Goal: Task Accomplishment & Management: Complete application form

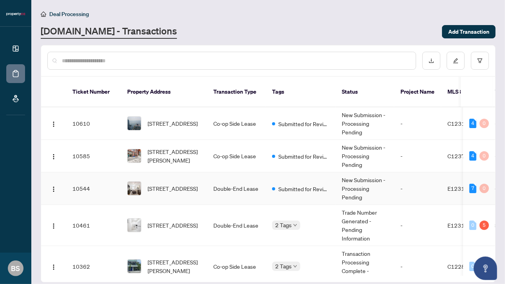
scroll to position [54, 0]
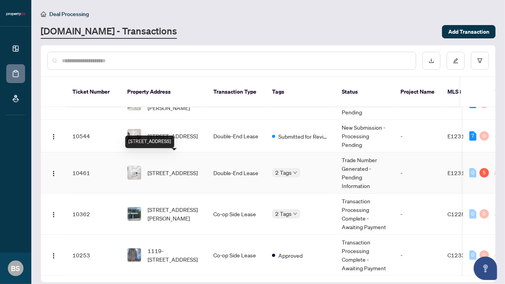
click at [194, 168] on span "[STREET_ADDRESS]" at bounding box center [173, 172] width 50 height 9
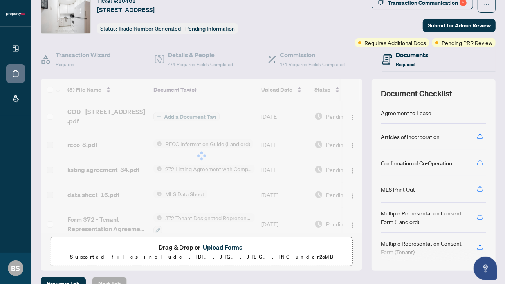
scroll to position [43, 0]
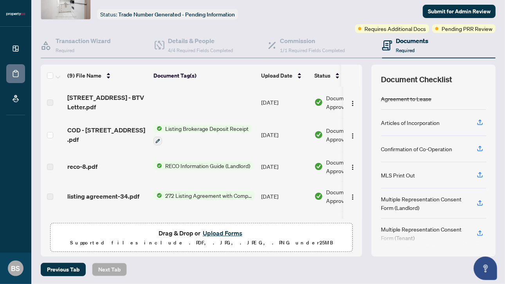
click at [208, 228] on button "Upload Forms" at bounding box center [223, 233] width 44 height 10
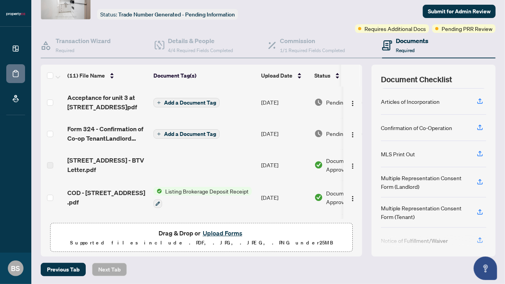
scroll to position [0, 0]
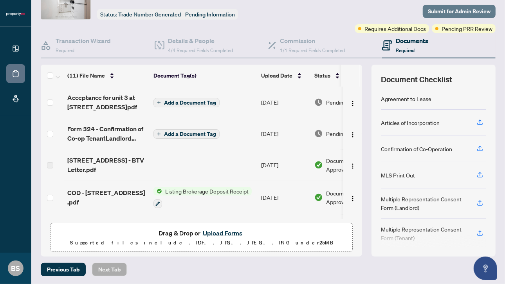
click at [448, 9] on span "Submit for Admin Review" at bounding box center [459, 11] width 63 height 13
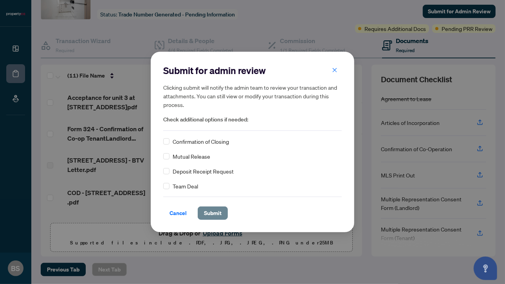
click at [222, 213] on button "Submit" at bounding box center [213, 212] width 30 height 13
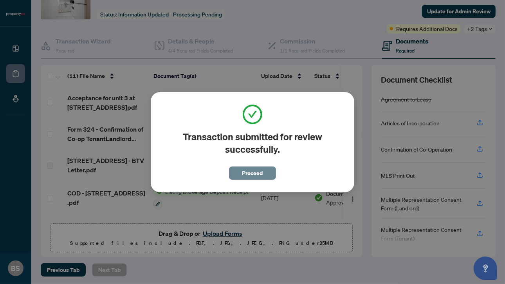
click at [252, 176] on span "Proceed" at bounding box center [252, 173] width 21 height 13
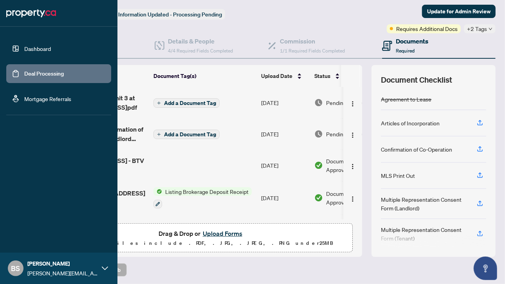
click at [25, 74] on link "Deal Processing" at bounding box center [44, 73] width 40 height 7
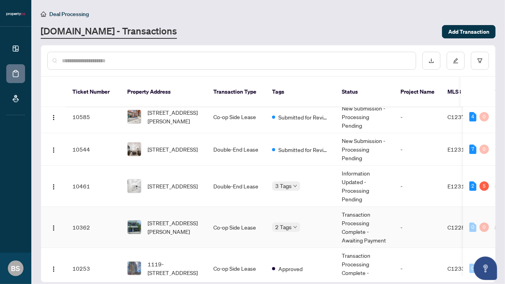
scroll to position [54, 0]
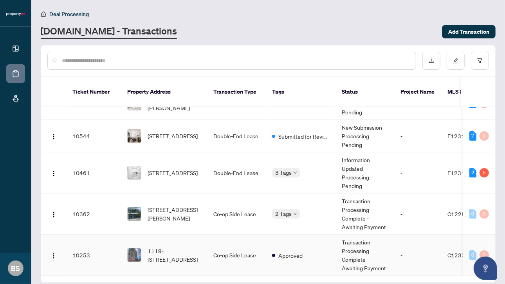
drag, startPoint x: 260, startPoint y: 261, endPoint x: 271, endPoint y: 263, distance: 12.0
click at [271, 263] on tr "10253 [STREET_ADDRESS] Co-op Side Lease Approved Transaction Processing Complet…" at bounding box center [427, 255] width 773 height 41
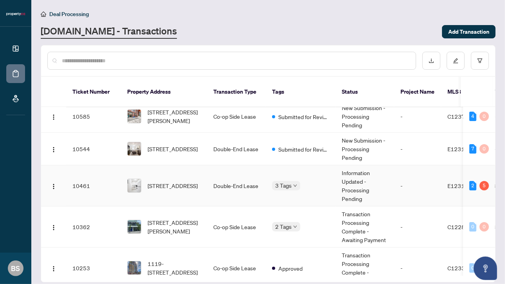
scroll to position [54, 0]
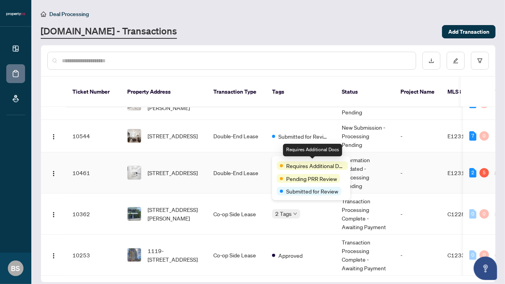
click at [292, 162] on span "Requires Additional Docs" at bounding box center [315, 165] width 59 height 9
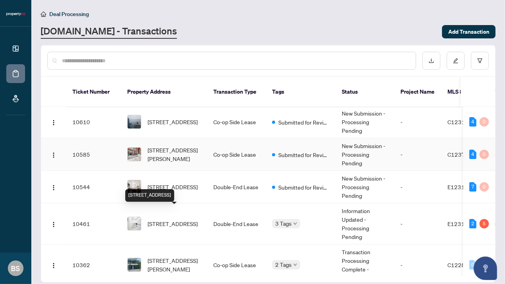
scroll to position [0, 0]
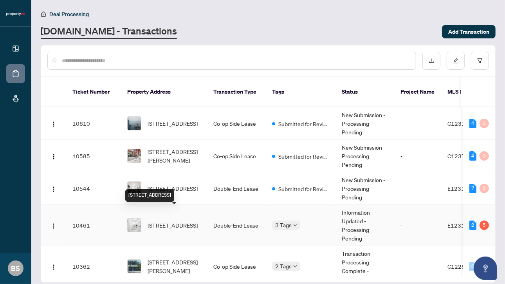
click at [181, 221] on span "[STREET_ADDRESS]" at bounding box center [173, 225] width 50 height 9
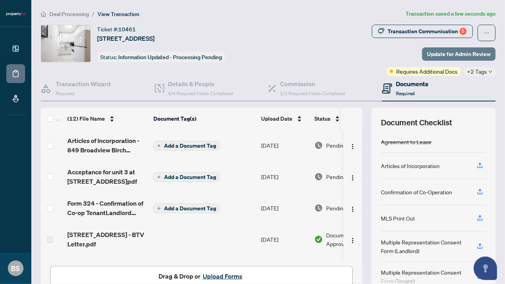
click at [471, 52] on span "Update for Admin Review" at bounding box center [458, 54] width 63 height 13
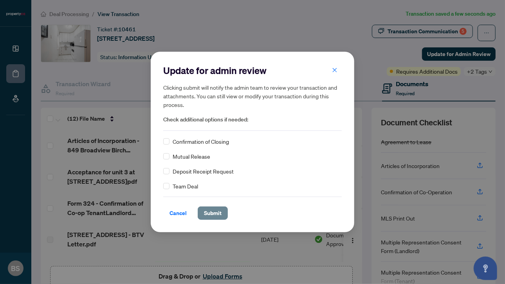
click at [216, 217] on span "Submit" at bounding box center [213, 213] width 18 height 13
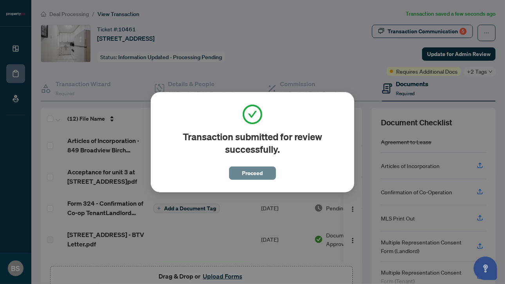
click at [257, 175] on span "Proceed" at bounding box center [252, 173] width 21 height 13
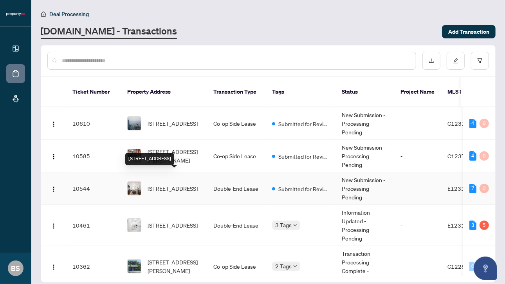
click at [170, 184] on span "[STREET_ADDRESS]" at bounding box center [173, 188] width 50 height 9
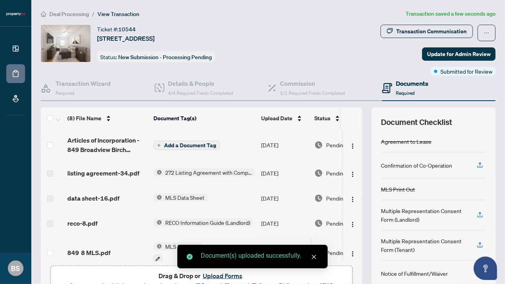
drag, startPoint x: 264, startPoint y: 13, endPoint x: 277, endPoint y: 15, distance: 13.5
click at [264, 13] on ol "Deal Processing / View Transaction" at bounding box center [222, 13] width 362 height 9
click at [464, 52] on span "Update for Admin Review" at bounding box center [458, 54] width 63 height 13
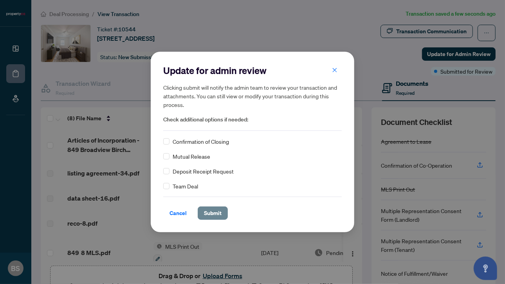
click at [210, 214] on span "Submit" at bounding box center [213, 213] width 18 height 13
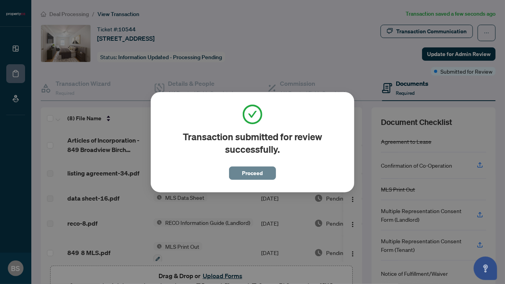
click at [252, 174] on span "Proceed" at bounding box center [252, 173] width 21 height 13
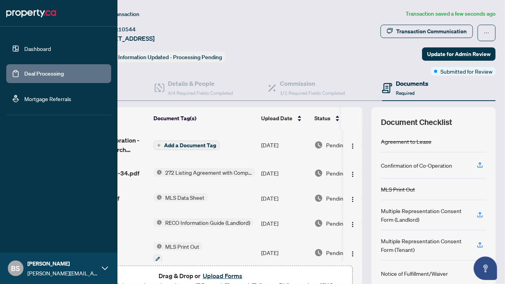
click at [24, 75] on link "Deal Processing" at bounding box center [44, 73] width 40 height 7
